Goal: Check status: Check status

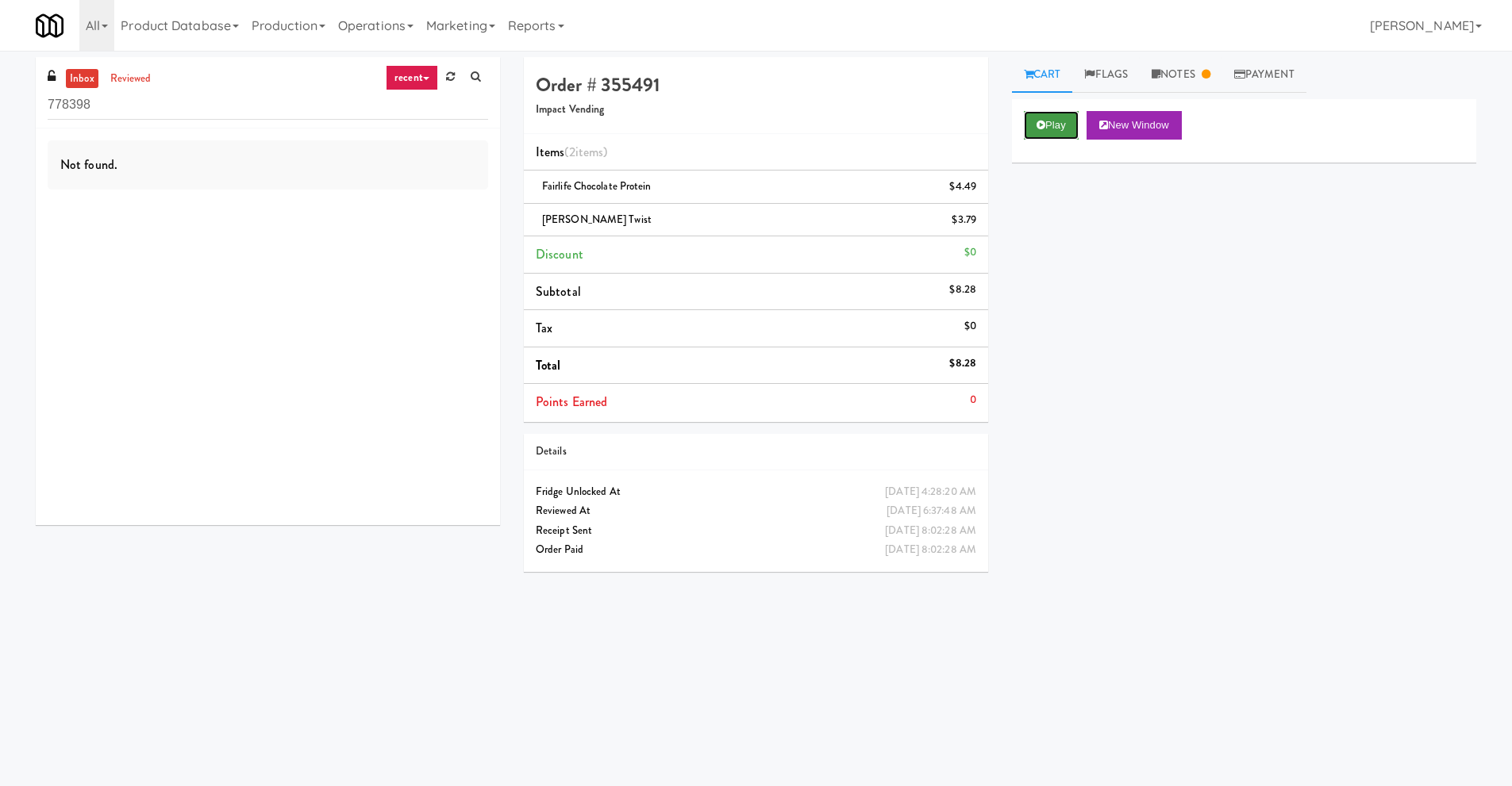
click at [1049, 127] on button "Play" at bounding box center [1050, 125] width 54 height 28
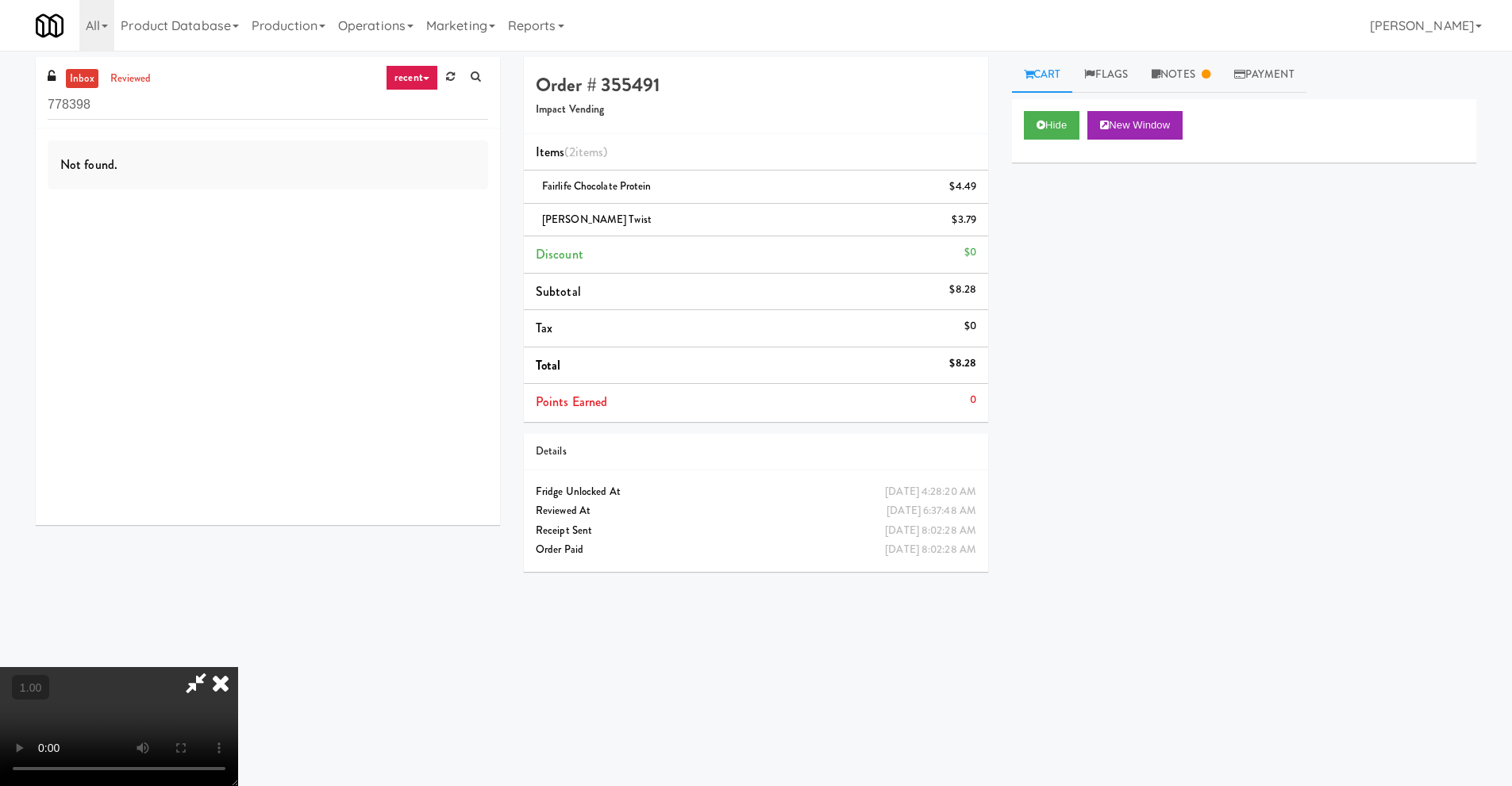
click at [196, 689] on icon at bounding box center [196, 682] width 37 height 32
click at [214, 667] on icon at bounding box center [196, 682] width 37 height 32
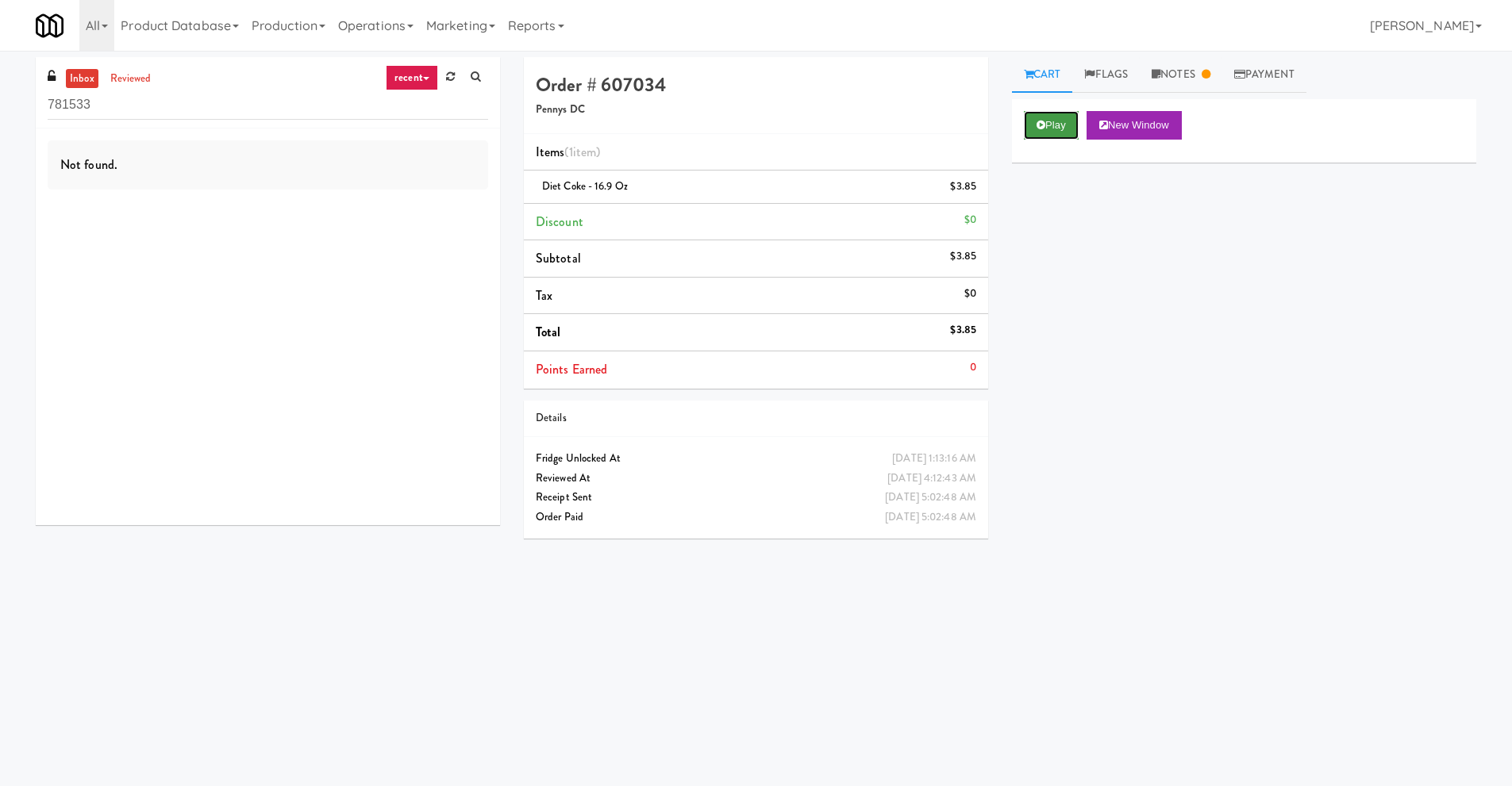
click at [1045, 120] on button "Play" at bounding box center [1050, 125] width 54 height 28
click at [1067, 128] on button "Play" at bounding box center [1050, 125] width 54 height 28
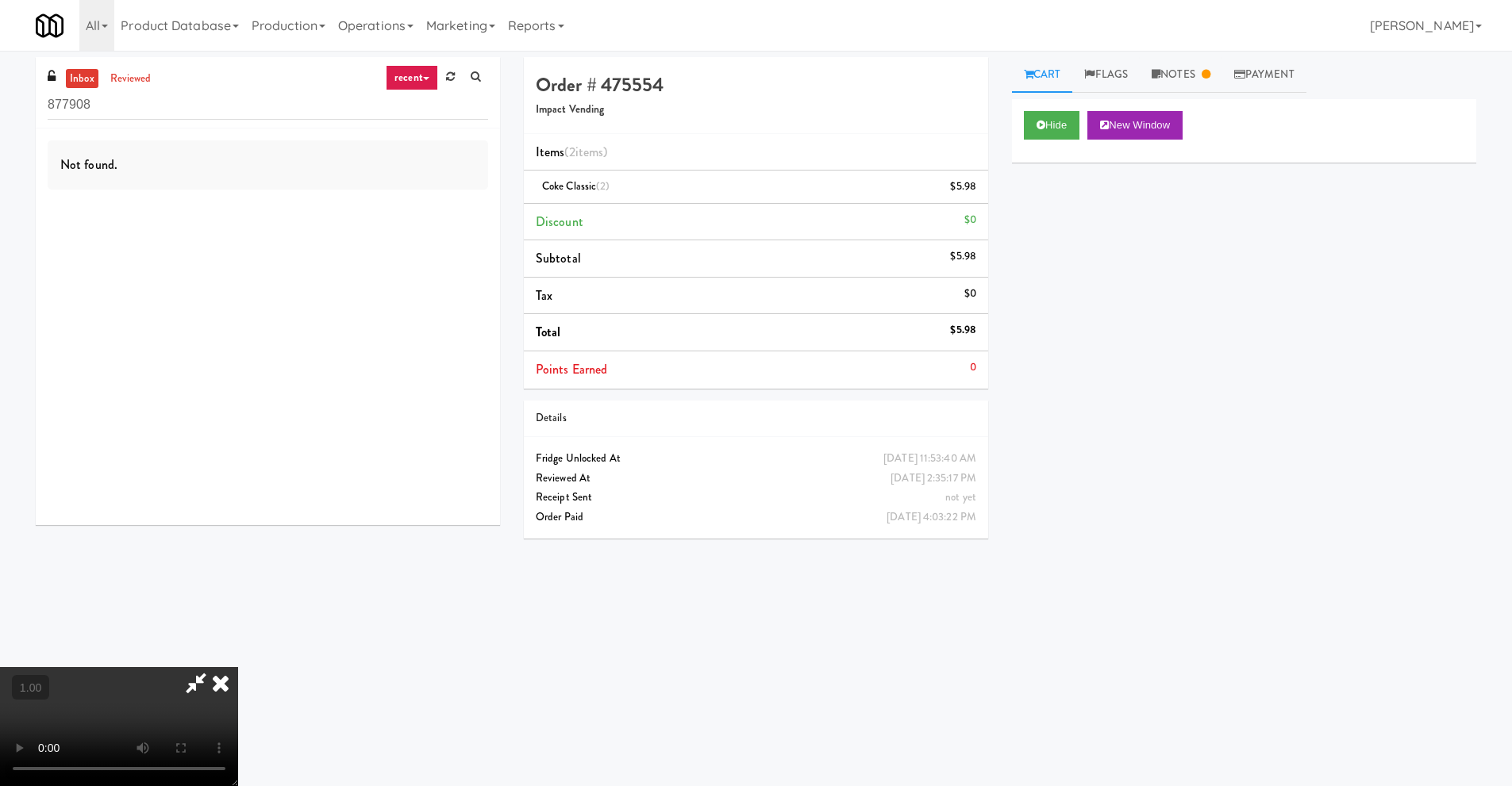
click at [196, 692] on icon at bounding box center [196, 682] width 37 height 32
click at [1194, 83] on link "Notes" at bounding box center [1181, 75] width 83 height 36
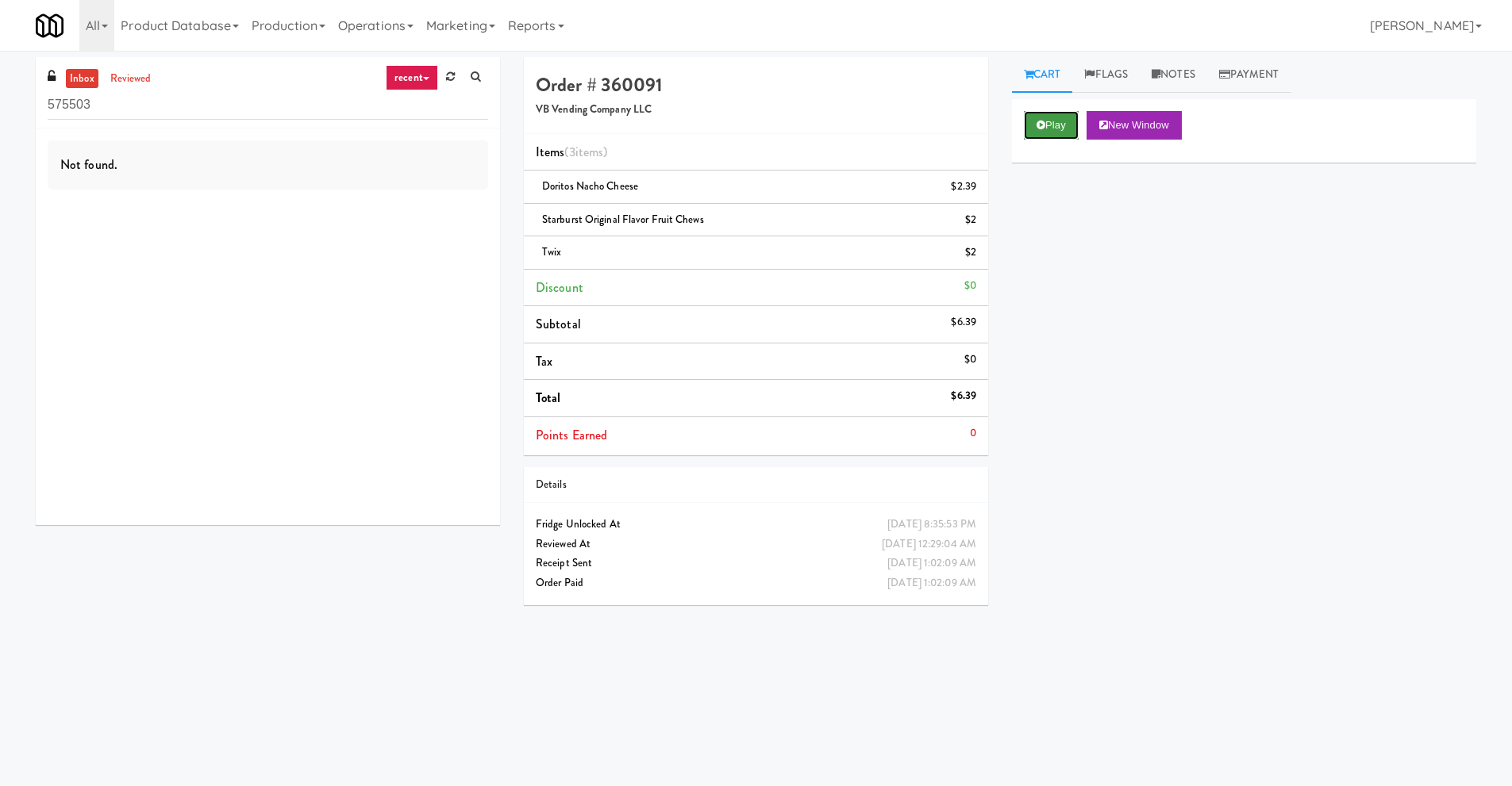
click at [1043, 124] on icon at bounding box center [1040, 125] width 9 height 11
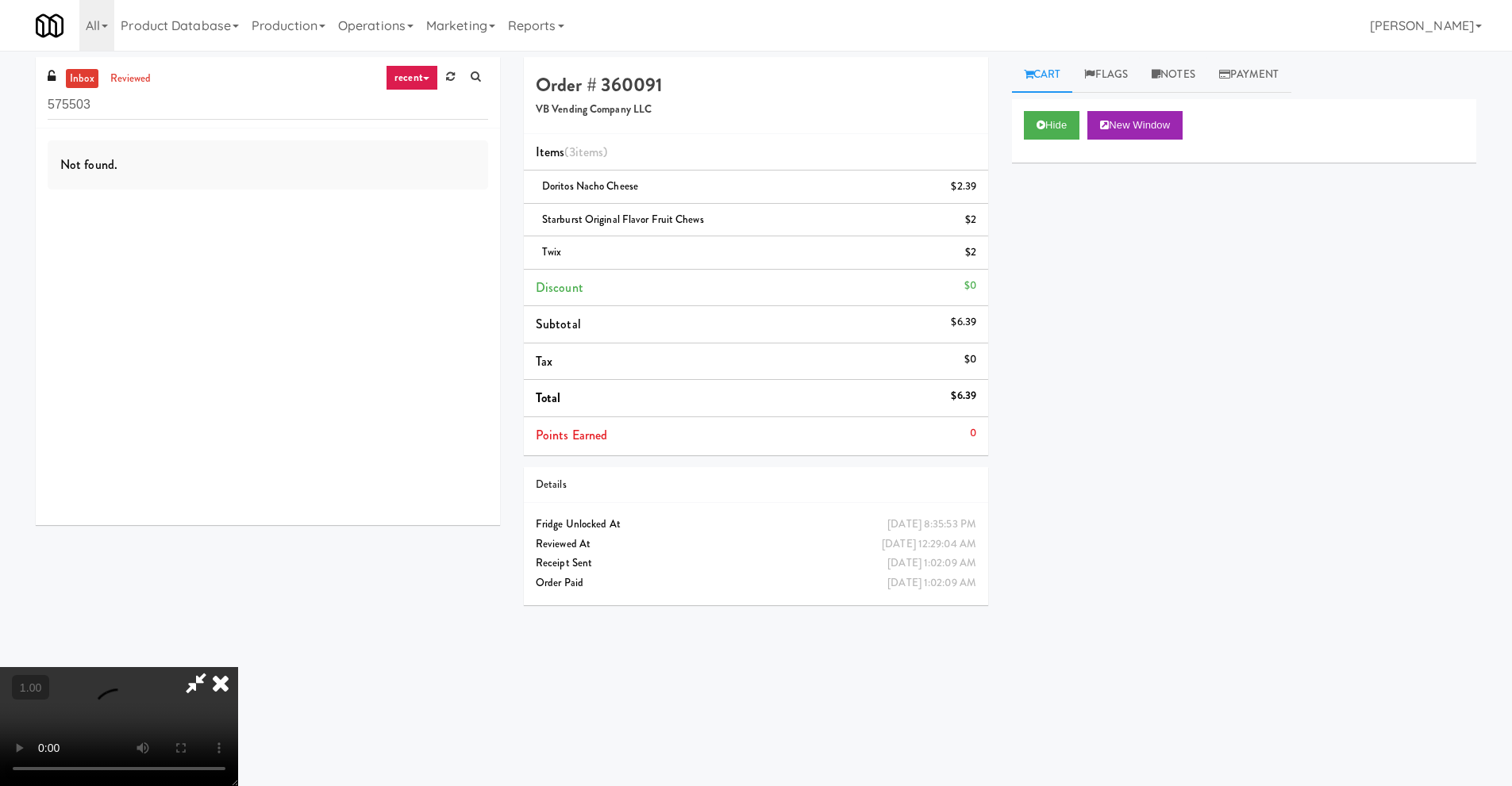
click at [196, 680] on icon at bounding box center [196, 682] width 37 height 32
click at [238, 667] on icon at bounding box center [220, 682] width 35 height 32
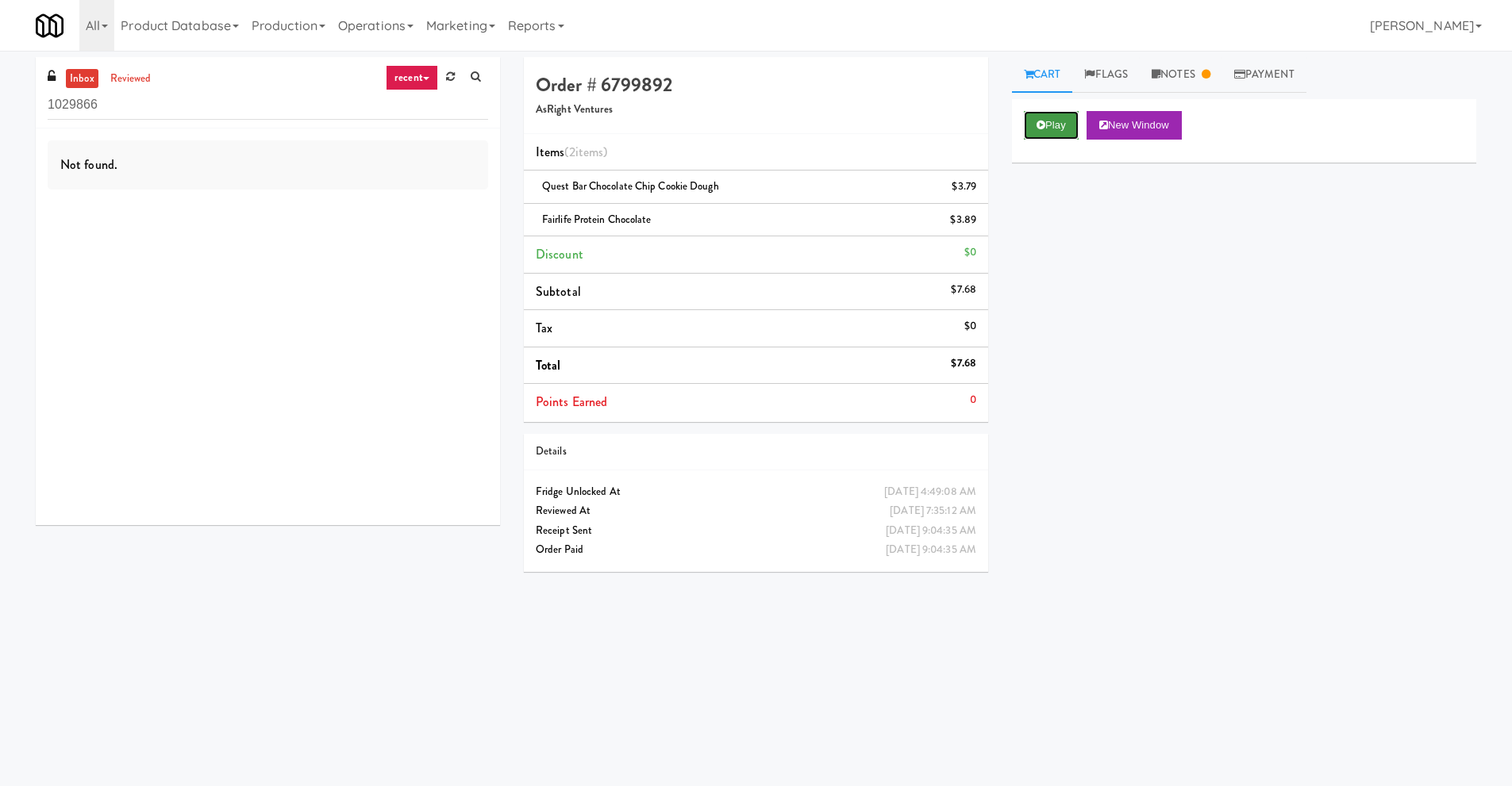
click at [1043, 127] on icon at bounding box center [1040, 125] width 9 height 11
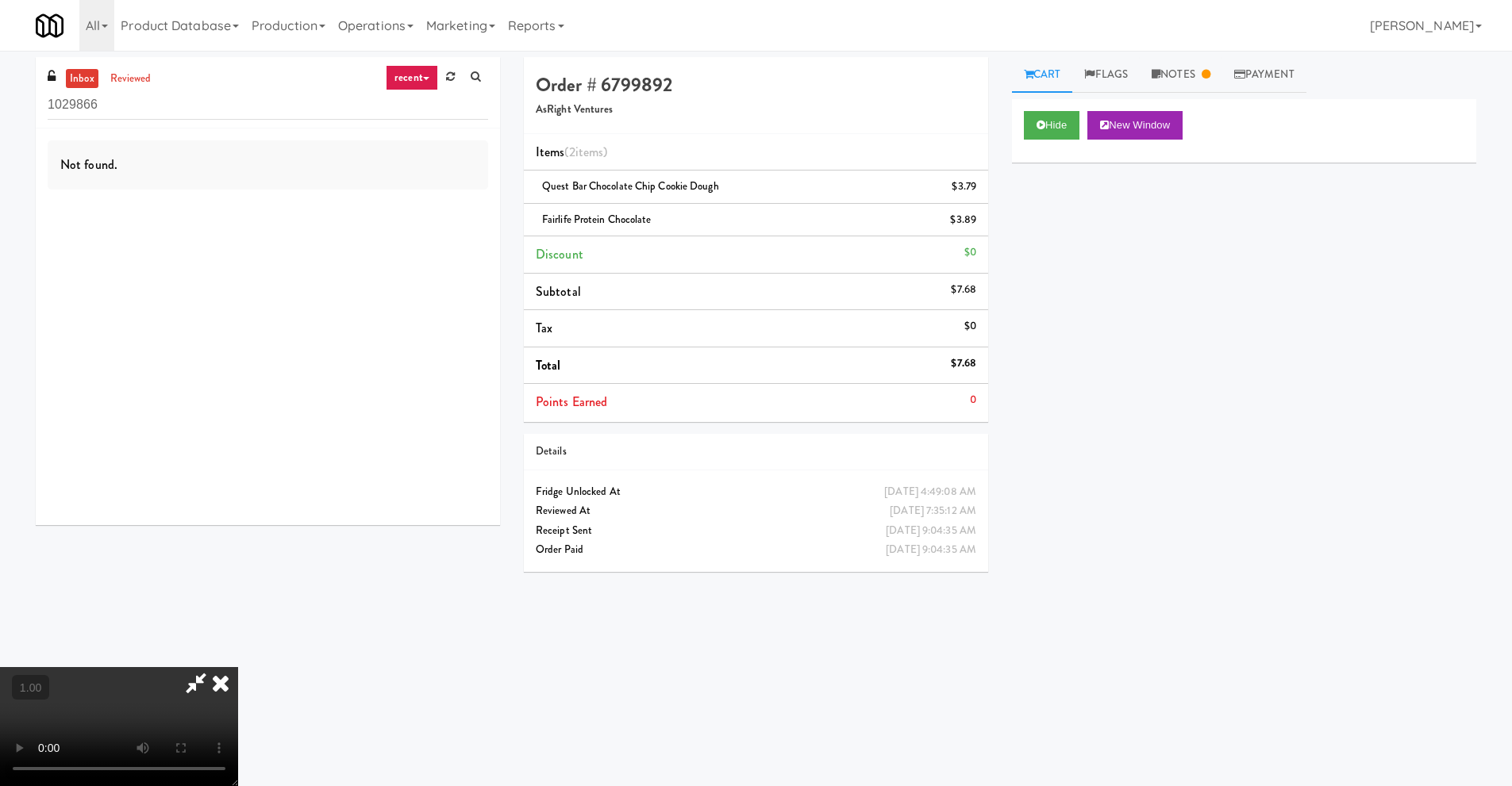
click at [190, 682] on icon at bounding box center [196, 682] width 37 height 32
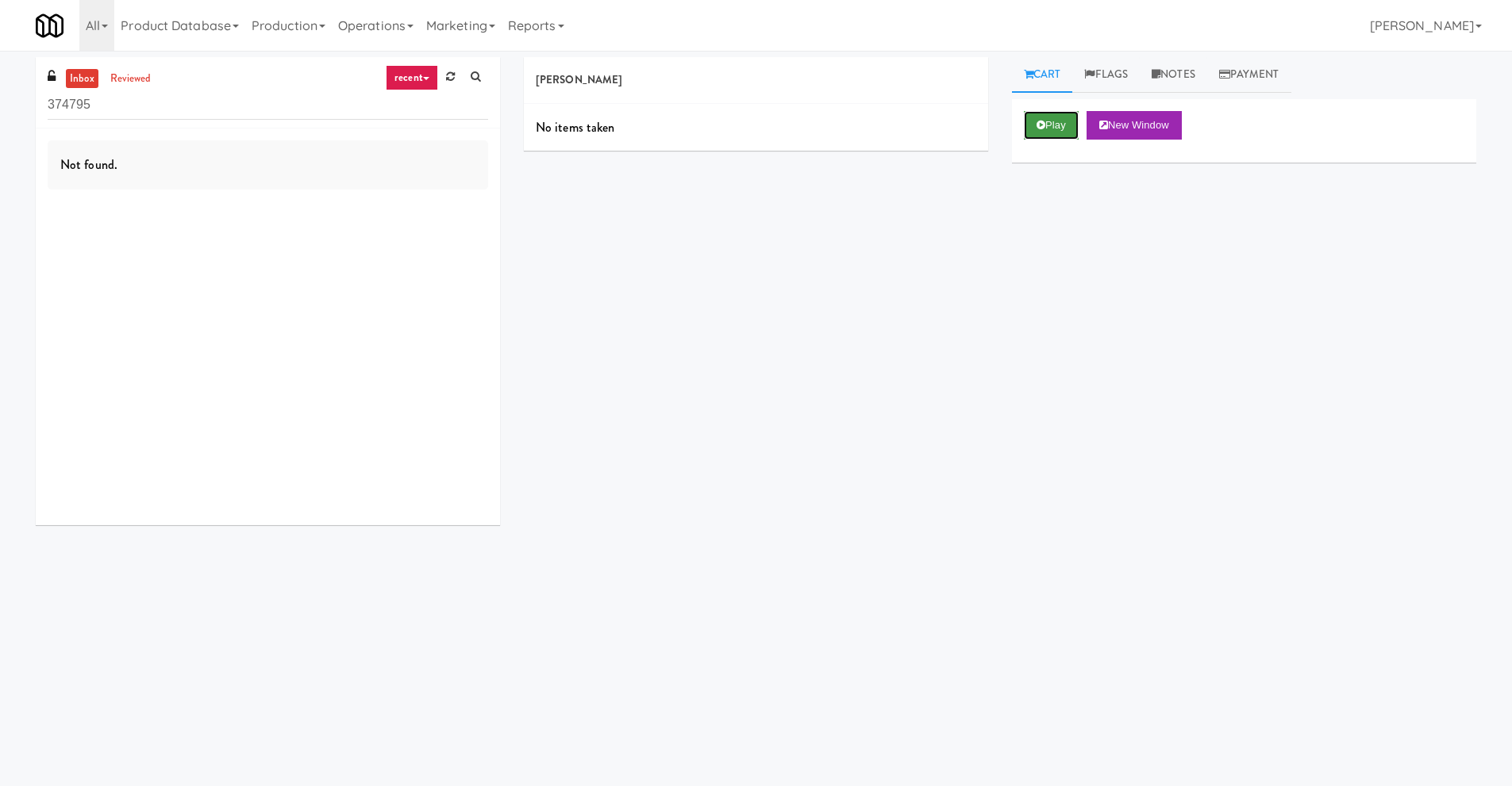
click at [1050, 129] on button "Play" at bounding box center [1050, 125] width 54 height 28
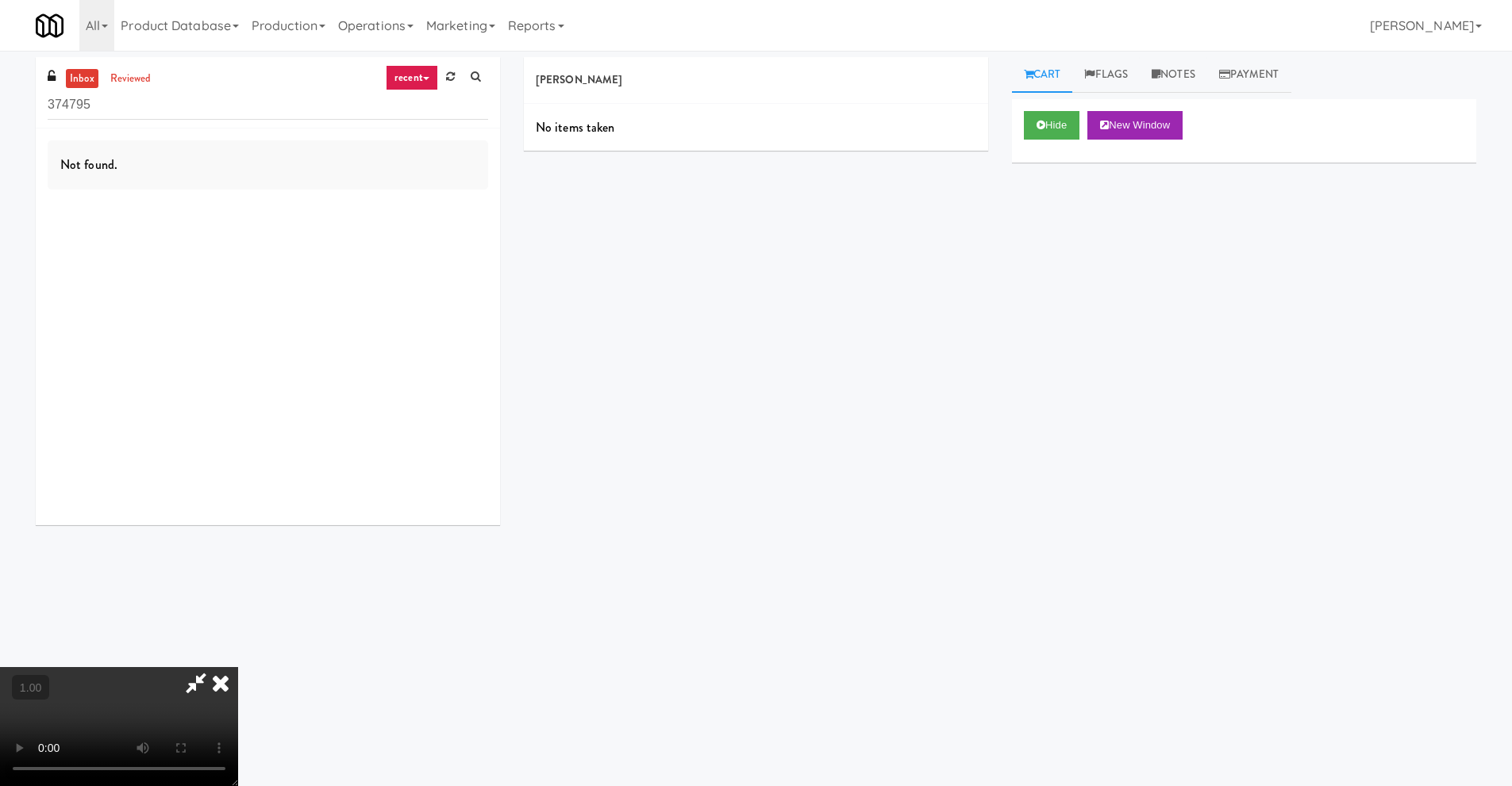
click at [193, 686] on icon at bounding box center [196, 682] width 37 height 32
click at [1179, 75] on link "Notes" at bounding box center [1173, 75] width 67 height 36
click at [1051, 81] on link "Cart" at bounding box center [1042, 75] width 61 height 36
click at [214, 667] on icon at bounding box center [196, 682] width 37 height 32
click at [238, 667] on icon at bounding box center [220, 682] width 35 height 32
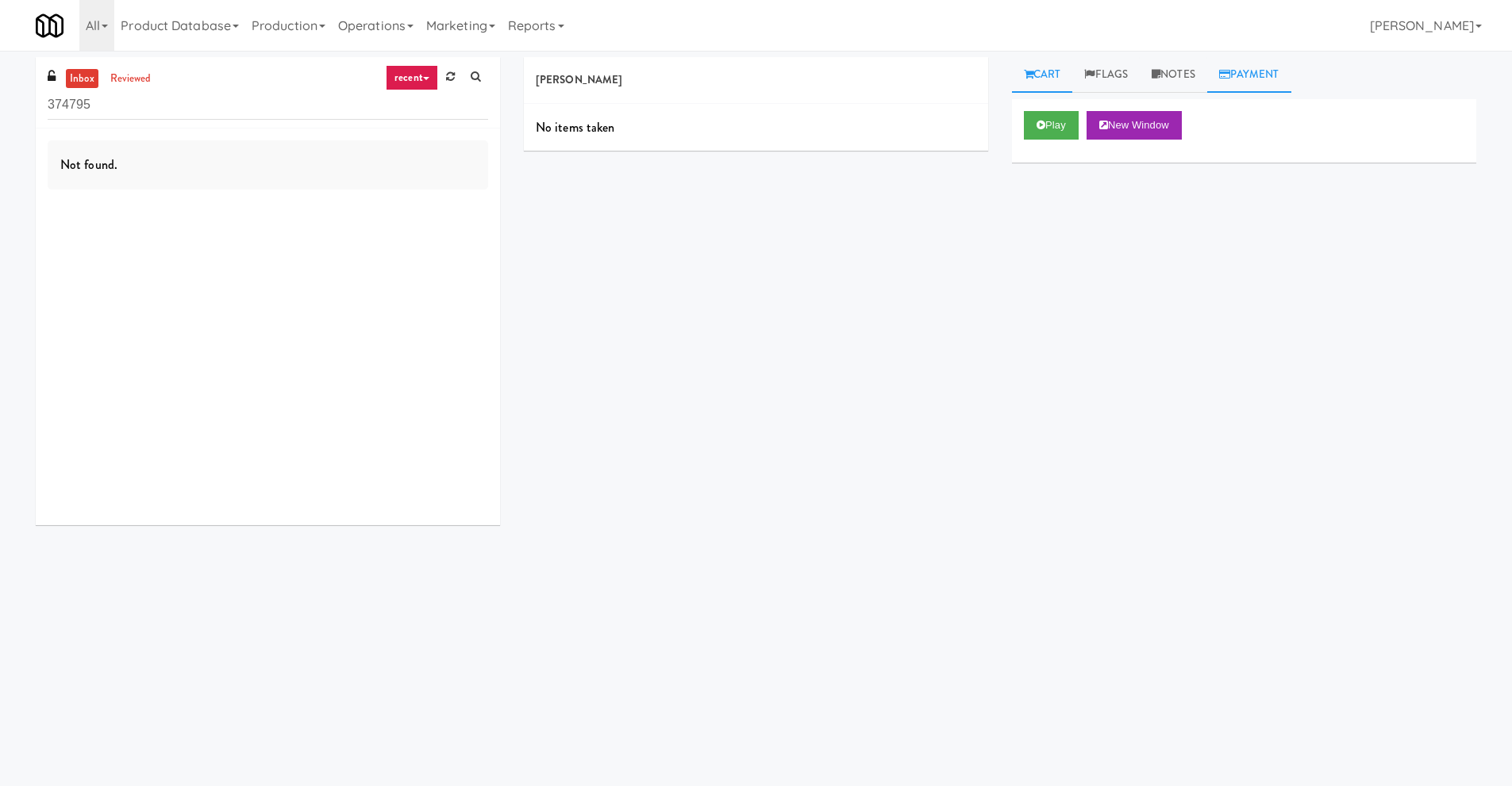
click at [1253, 66] on link "Payment" at bounding box center [1249, 75] width 84 height 36
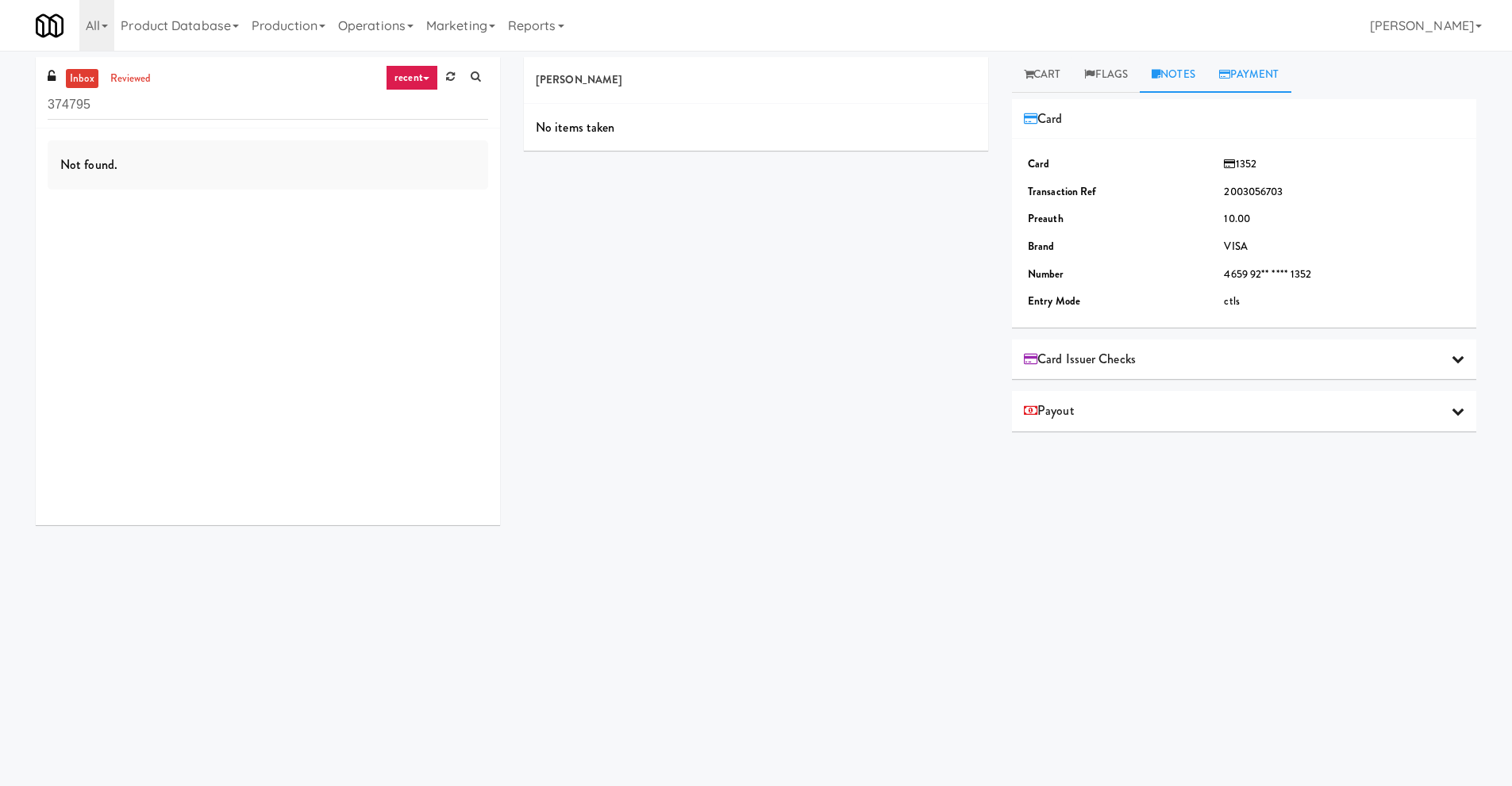
click at [1165, 69] on link "Notes" at bounding box center [1173, 75] width 67 height 36
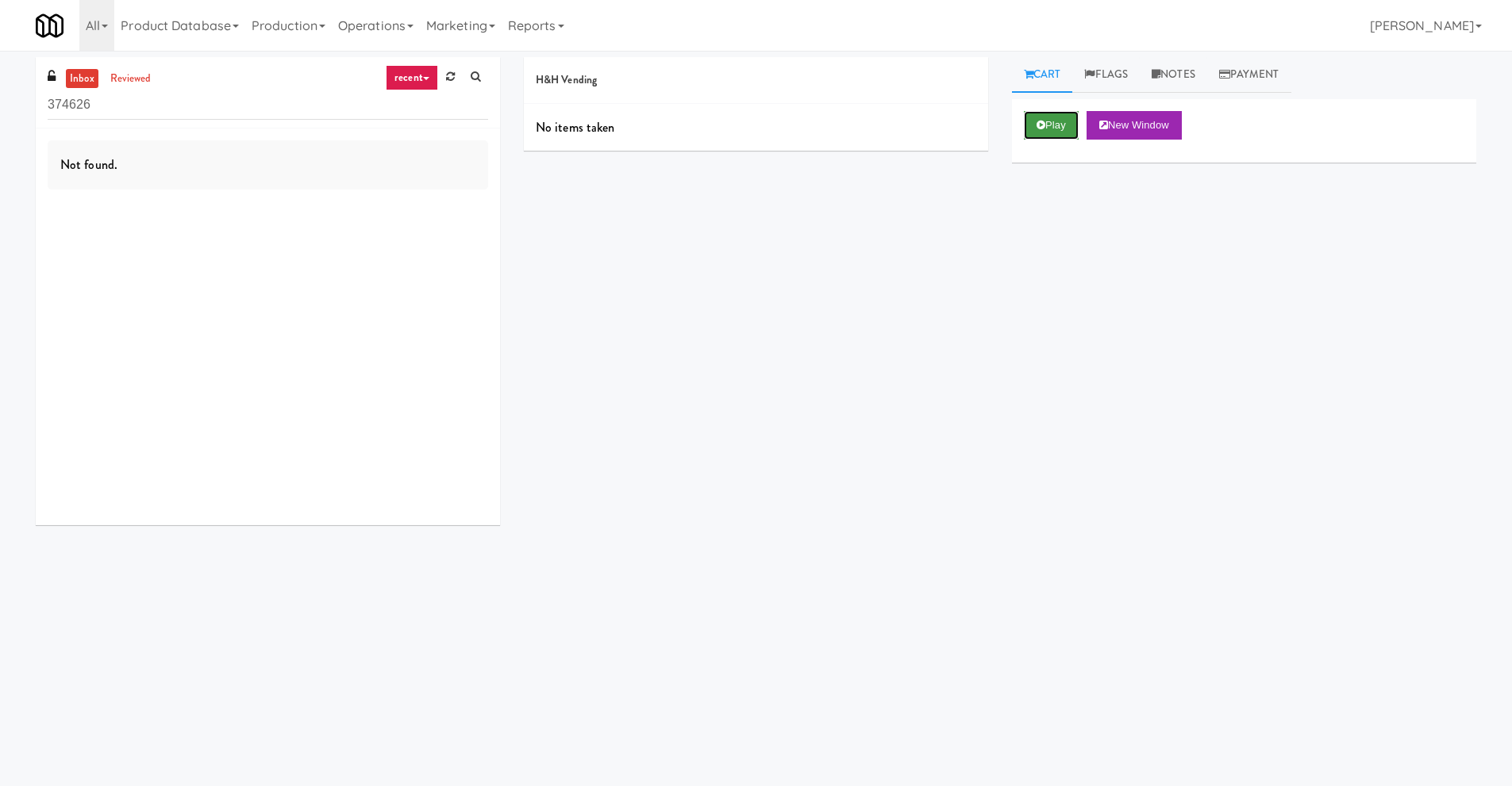
click at [1060, 126] on button "Play" at bounding box center [1050, 125] width 54 height 28
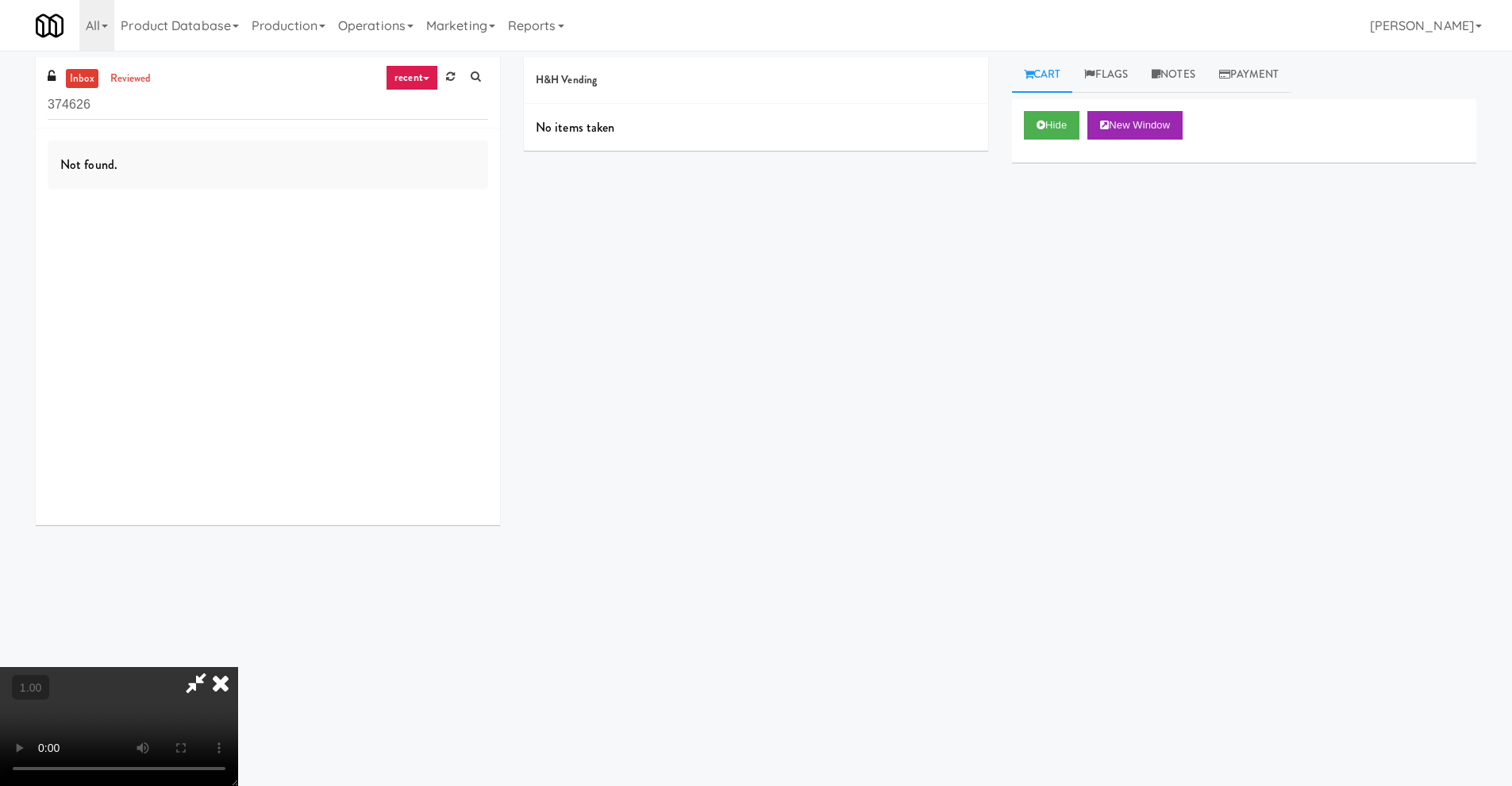
click at [238, 667] on icon at bounding box center [220, 682] width 35 height 32
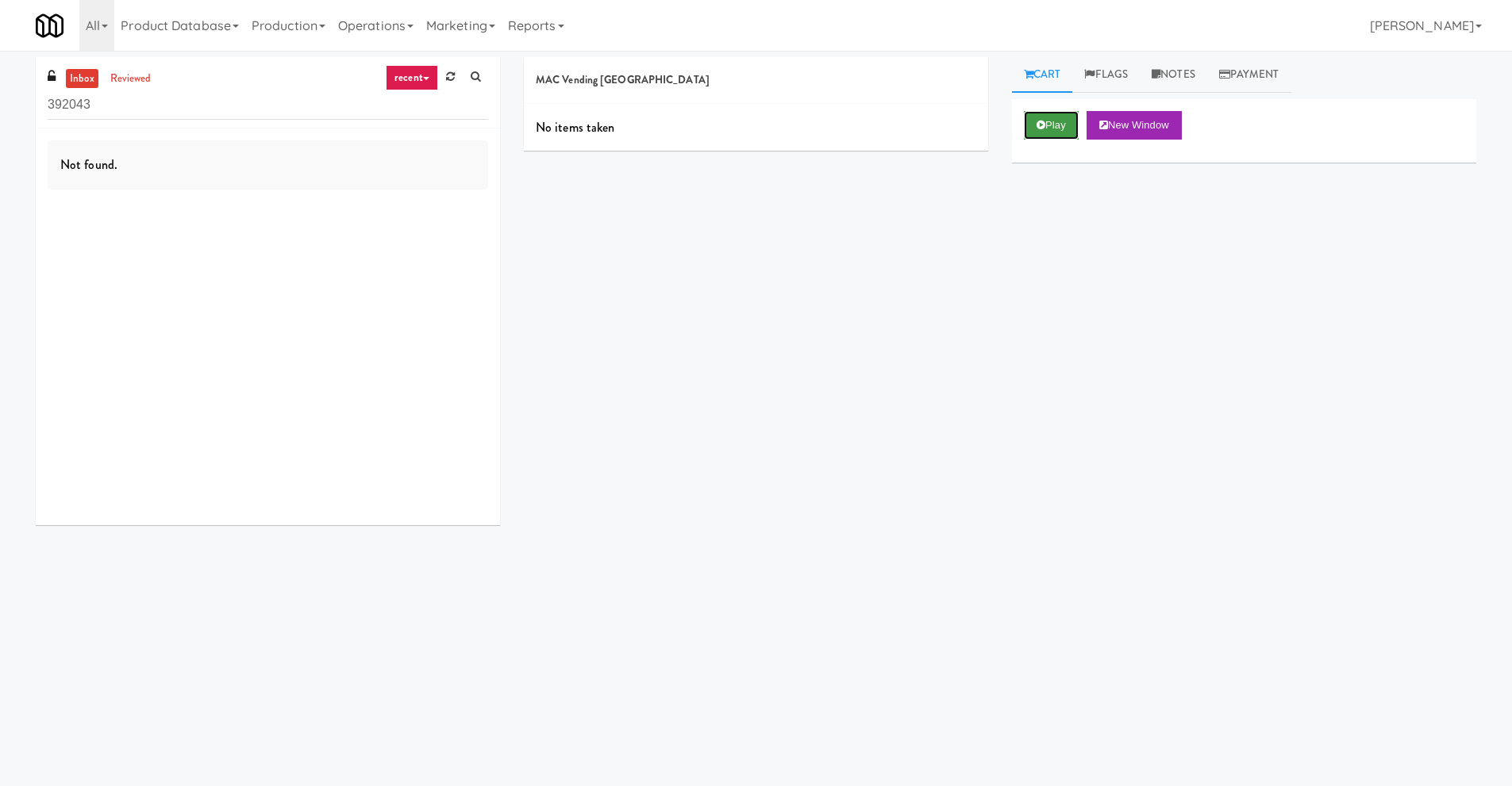
click at [1059, 125] on button "Play" at bounding box center [1050, 125] width 54 height 28
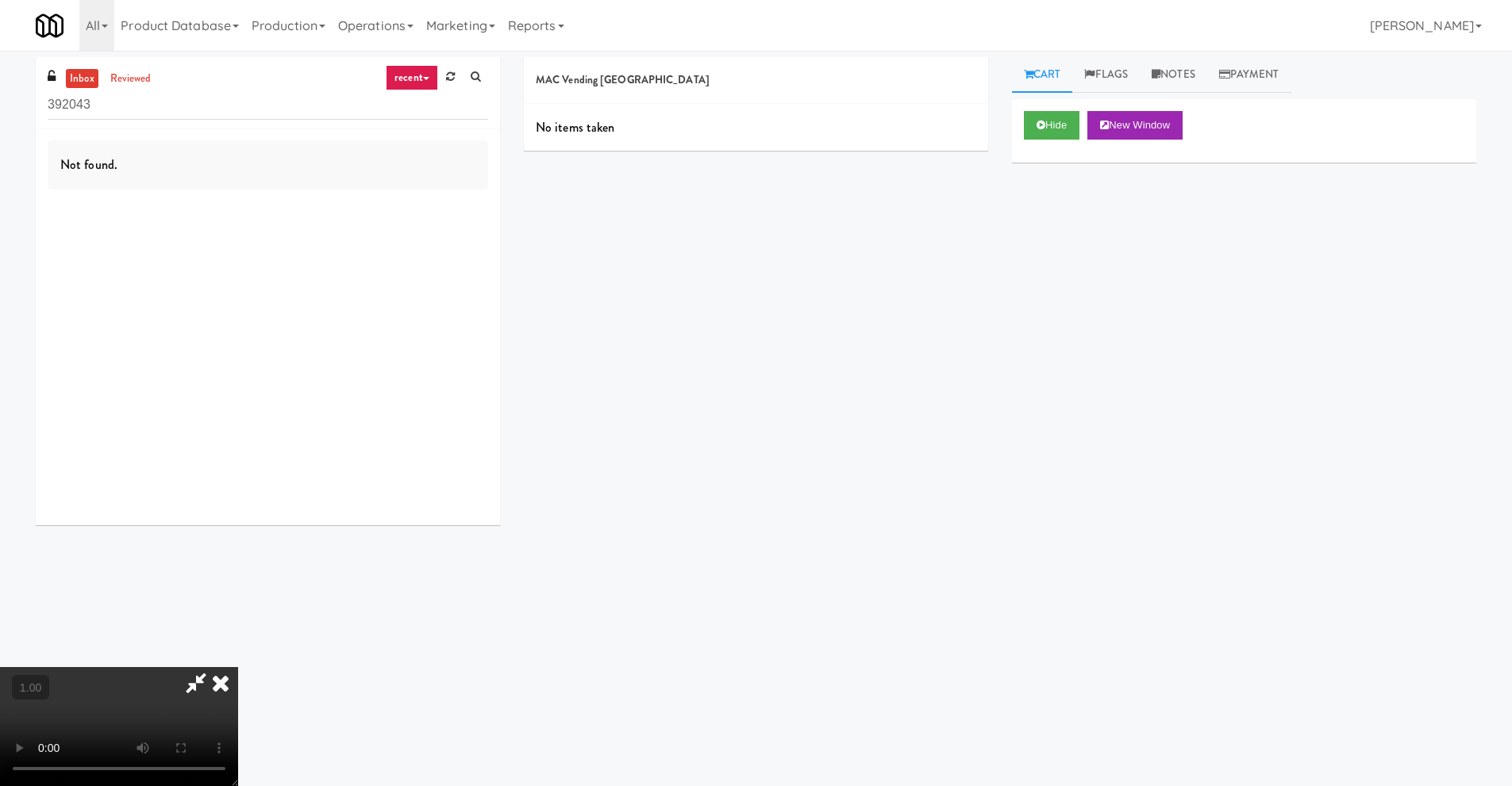
click at [195, 683] on icon at bounding box center [196, 682] width 37 height 32
click at [1167, 71] on link "Notes" at bounding box center [1173, 75] width 67 height 36
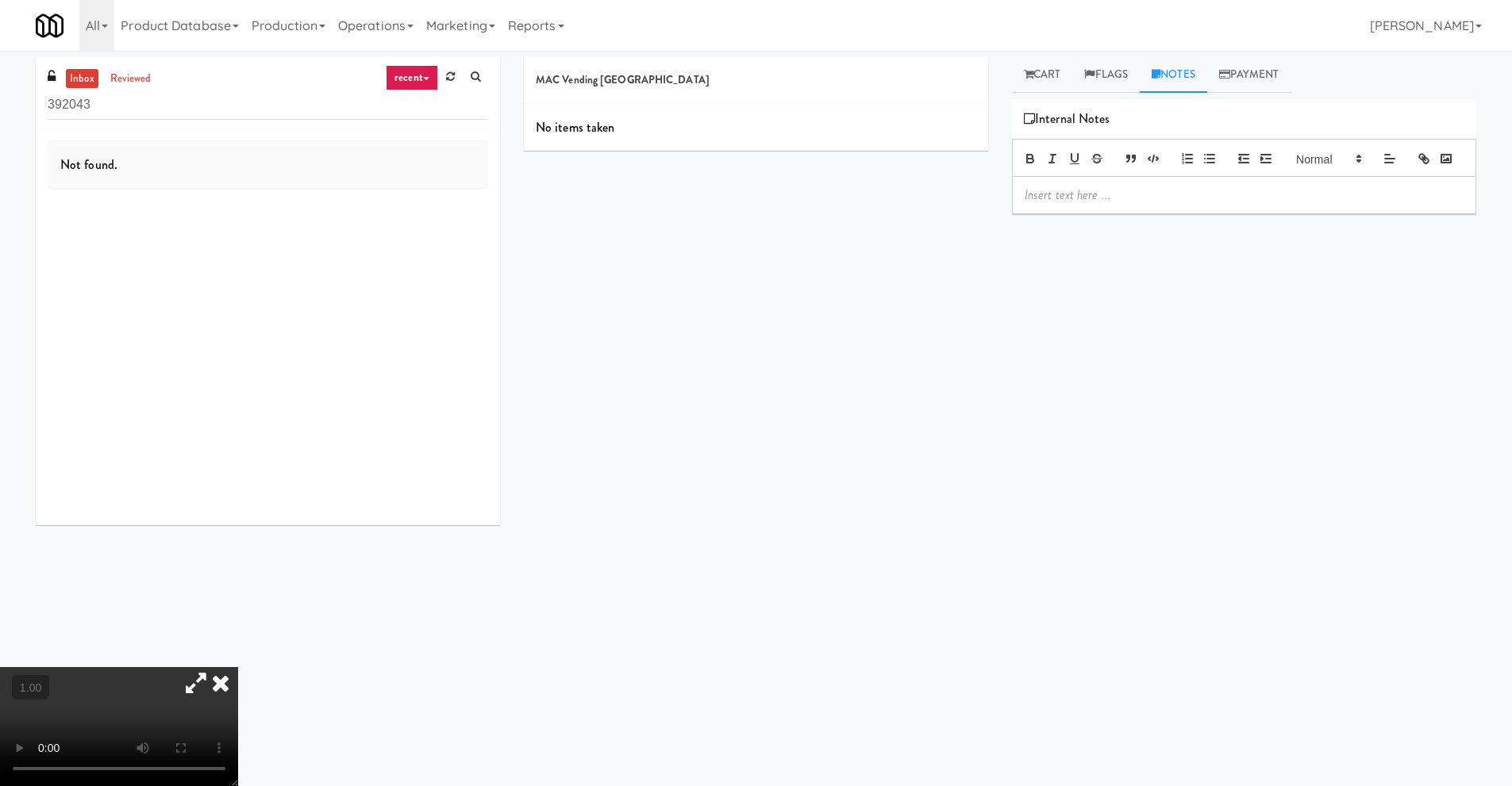
click at [238, 667] on icon at bounding box center [220, 682] width 35 height 32
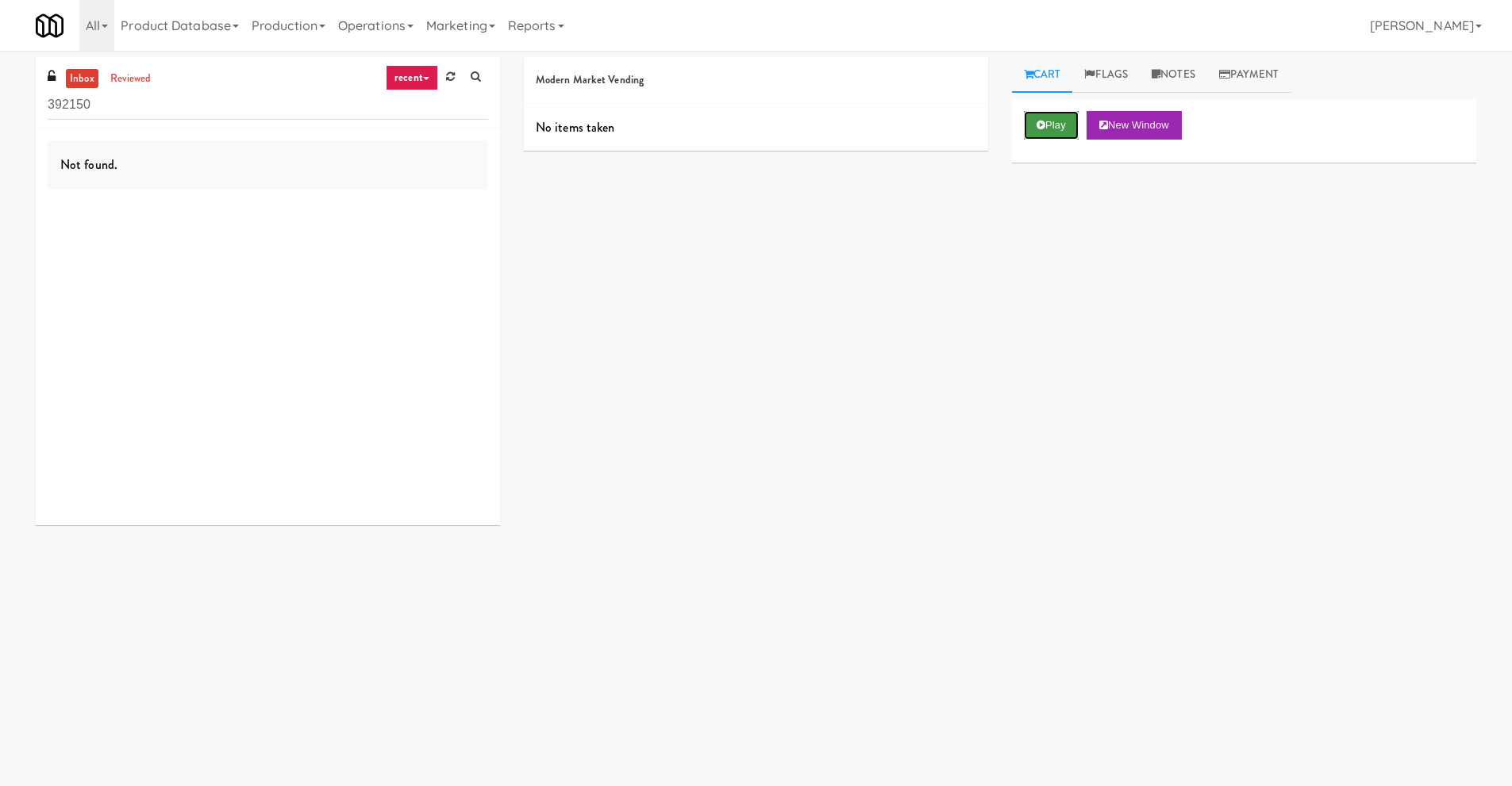
click at [1052, 135] on button "Play" at bounding box center [1050, 125] width 54 height 28
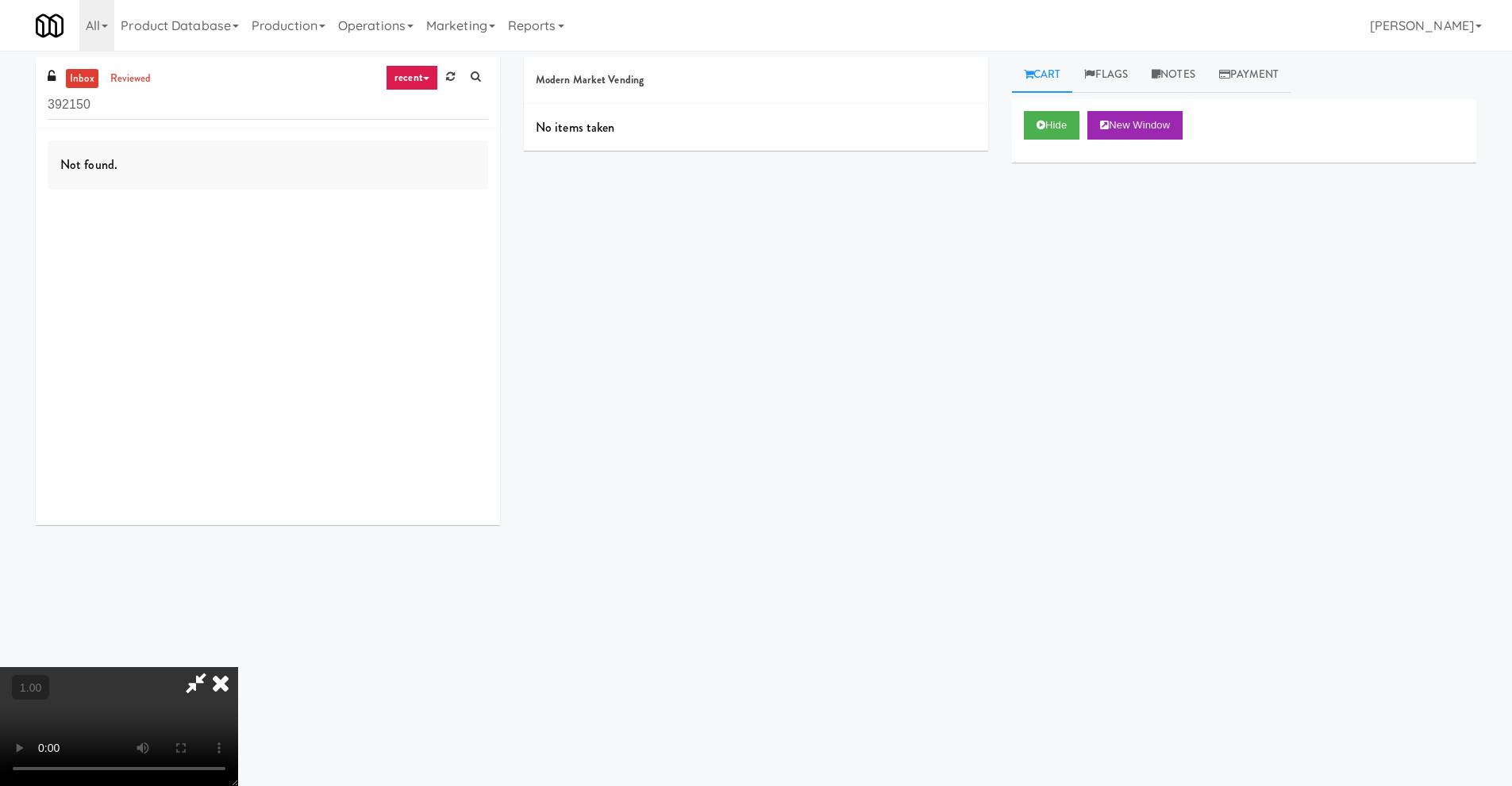
click at [186, 683] on icon at bounding box center [196, 682] width 37 height 32
click at [238, 667] on icon at bounding box center [220, 682] width 35 height 32
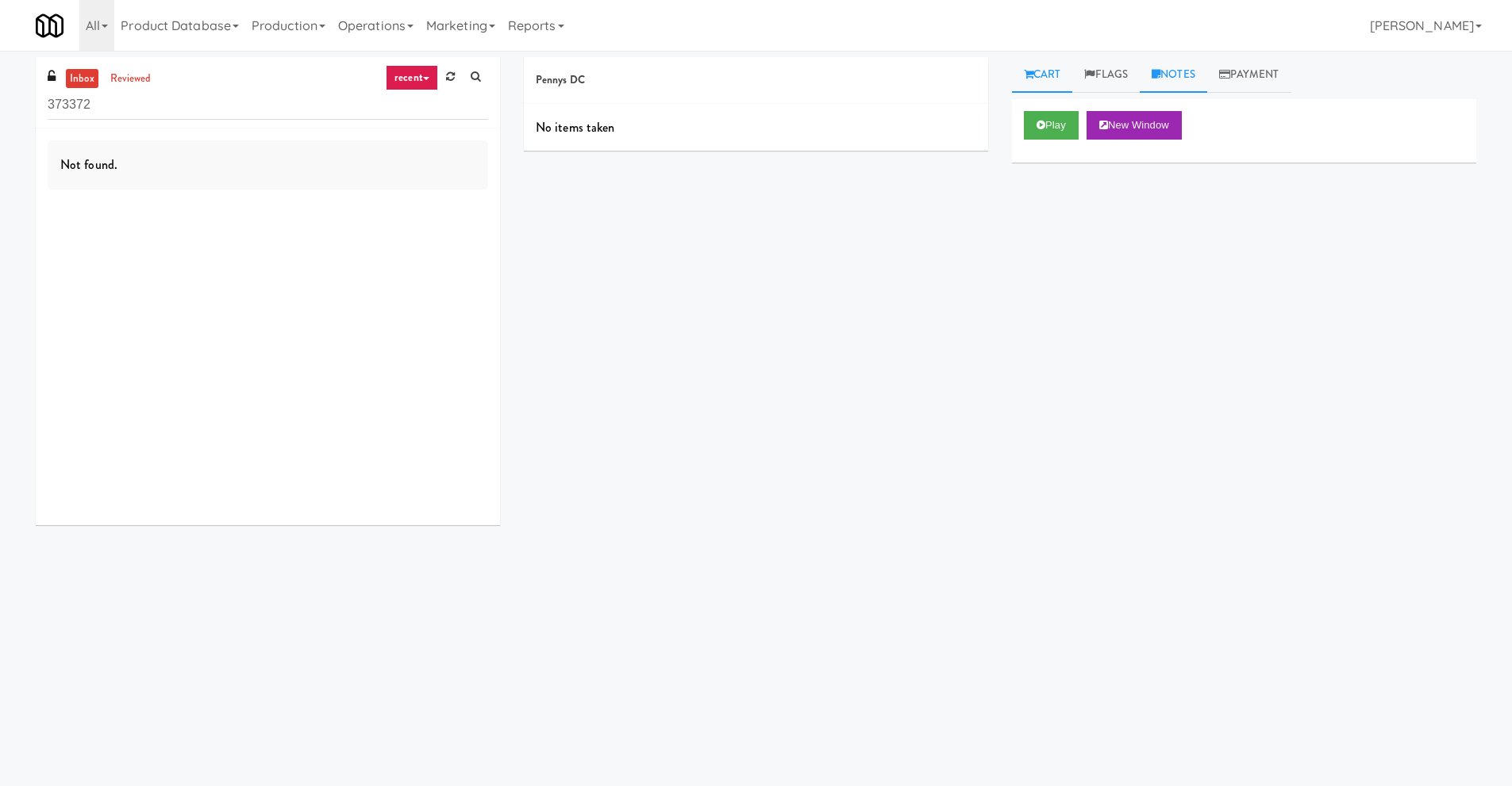
click at [1192, 76] on link "Notes" at bounding box center [1173, 75] width 67 height 36
